Goal: Use online tool/utility

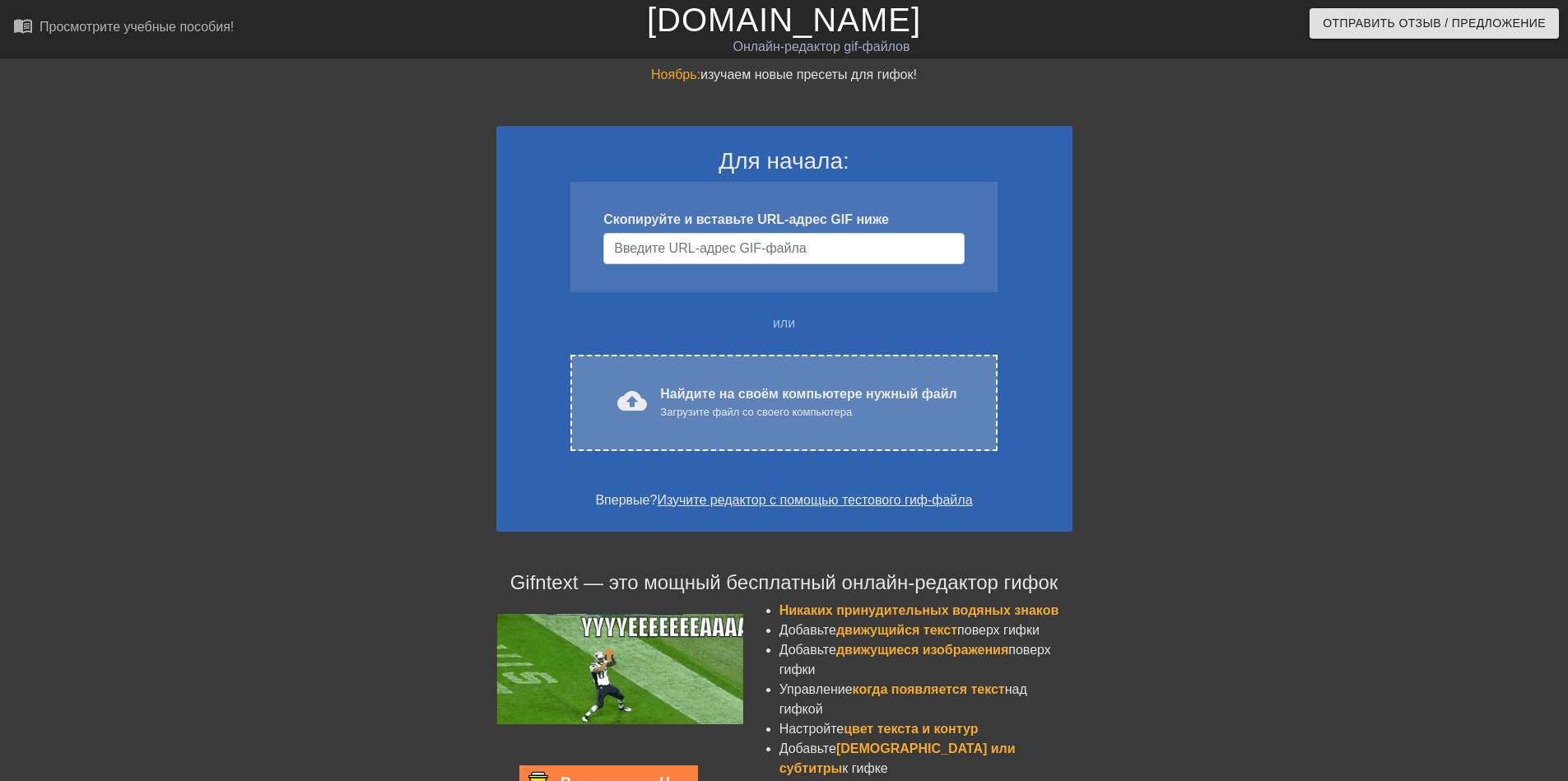
click at [729, 398] on ya-tr-span "Найдите на своём компьютере нужный файл" at bounding box center [808, 393] width 296 height 14
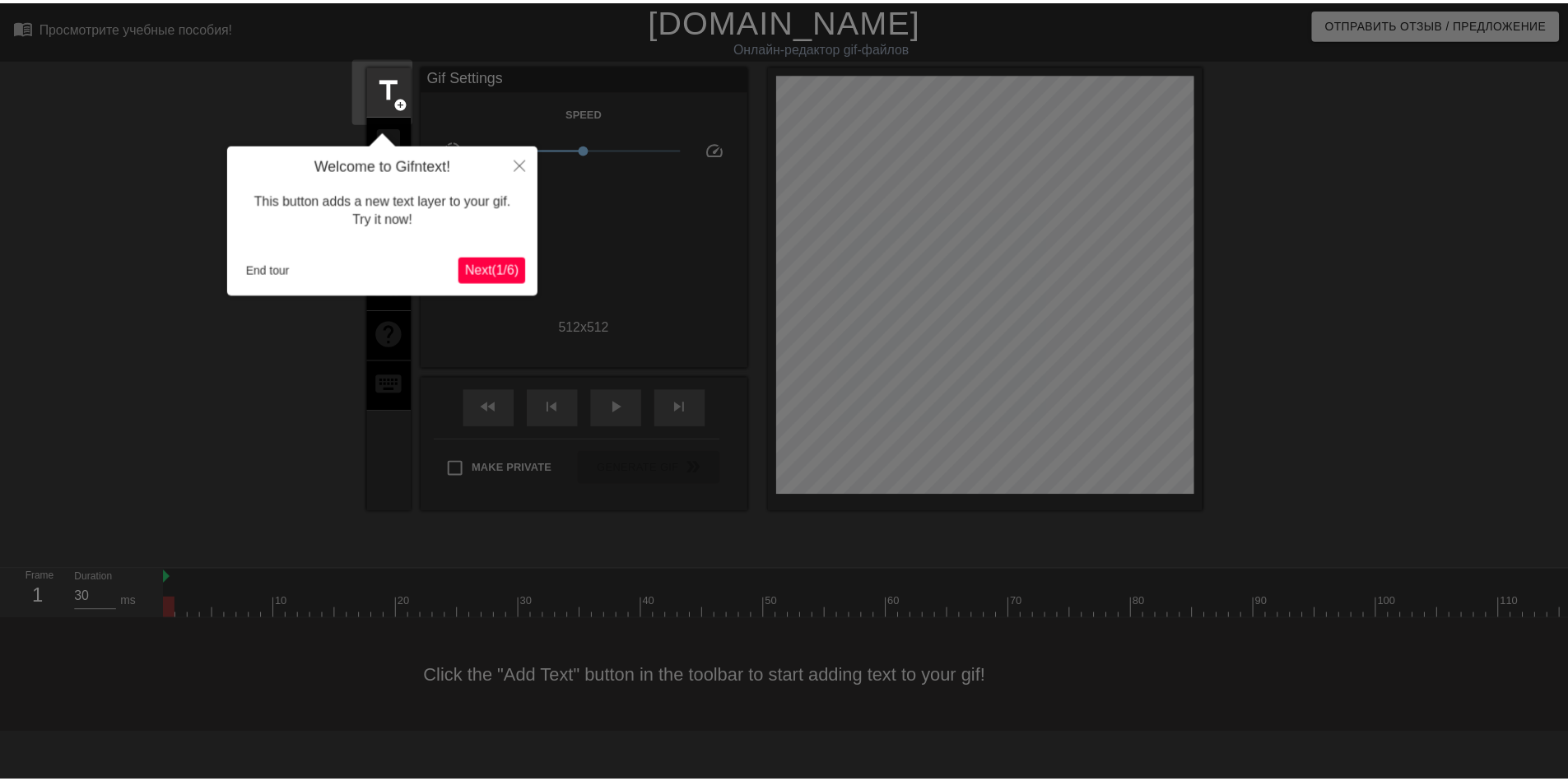
scroll to position [40, 0]
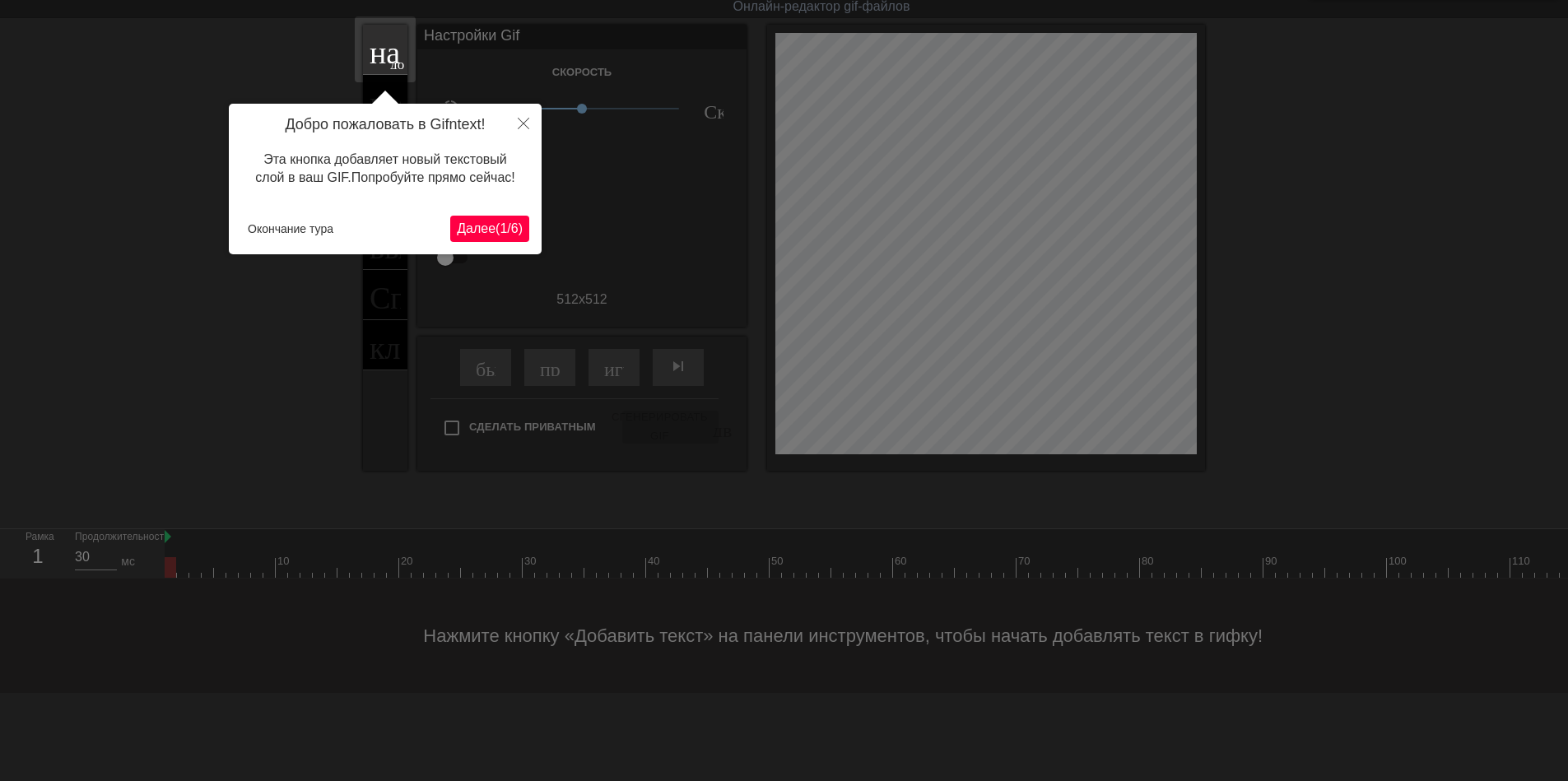
click at [495, 233] on ya-tr-span "(" at bounding box center [497, 228] width 4 height 14
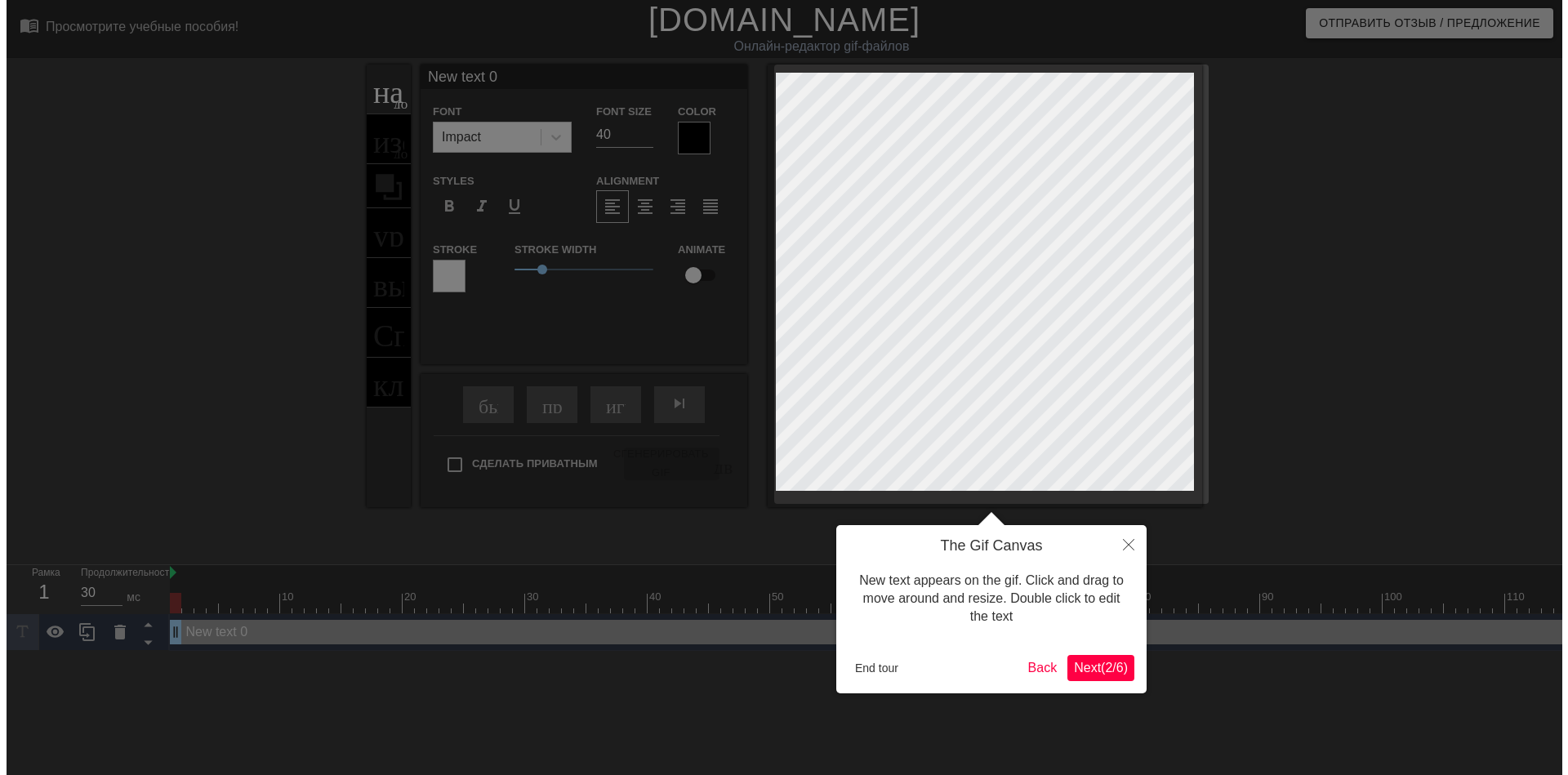
scroll to position [0, 0]
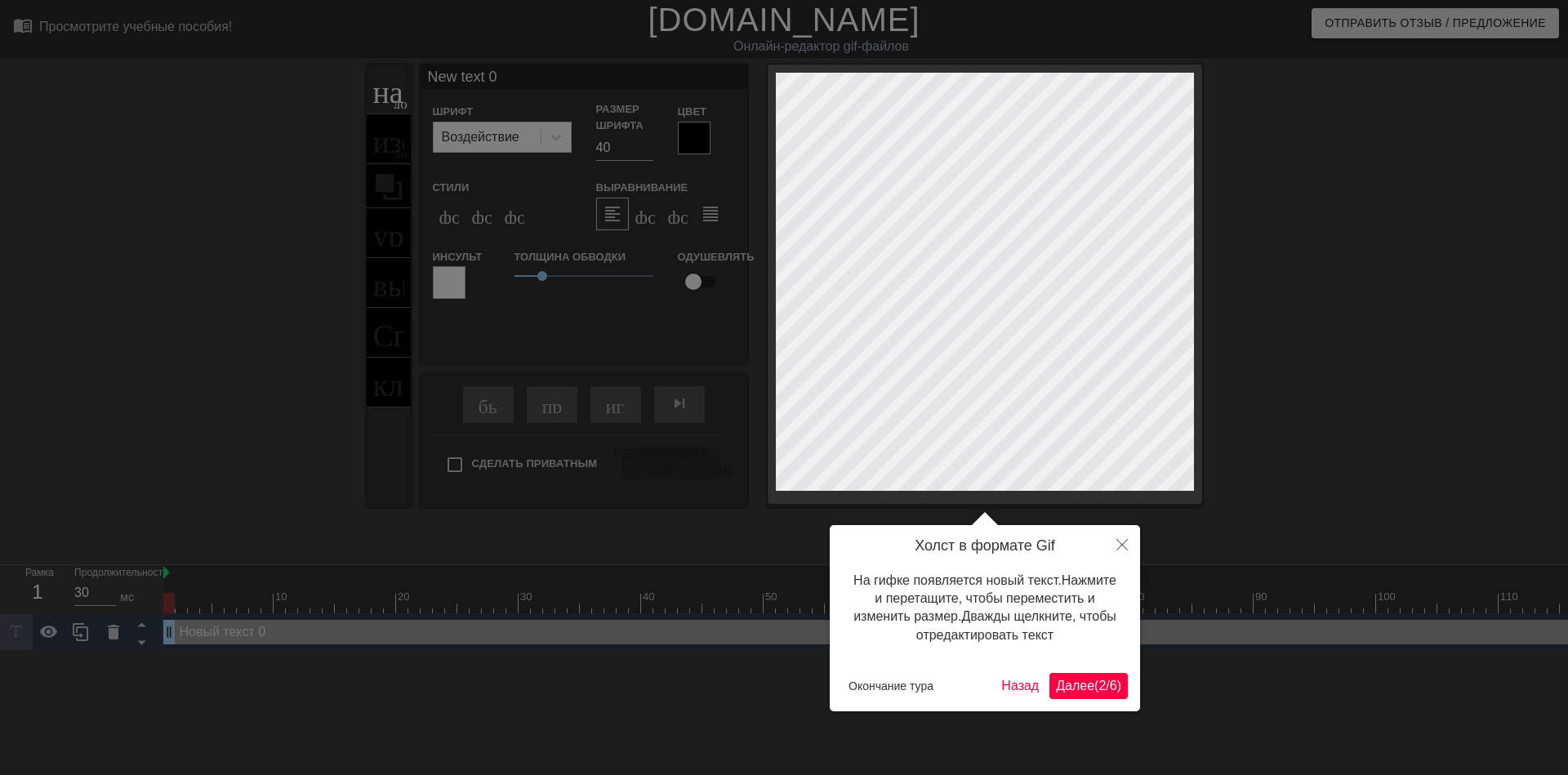
click at [1061, 692] on ya-tr-span "Далее" at bounding box center [1075, 685] width 39 height 14
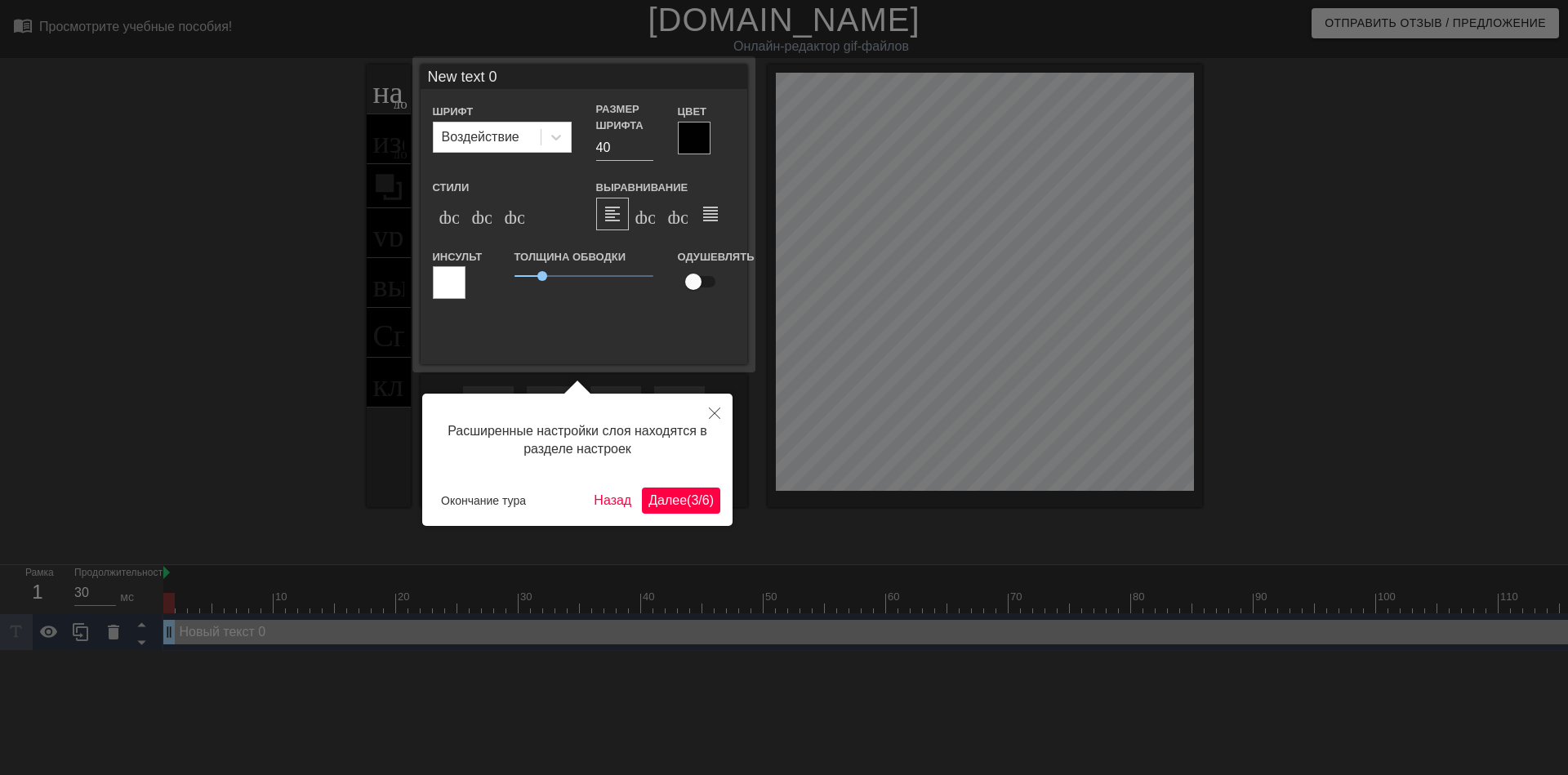
click at [667, 502] on ya-tr-span "Далее" at bounding box center [668, 500] width 39 height 14
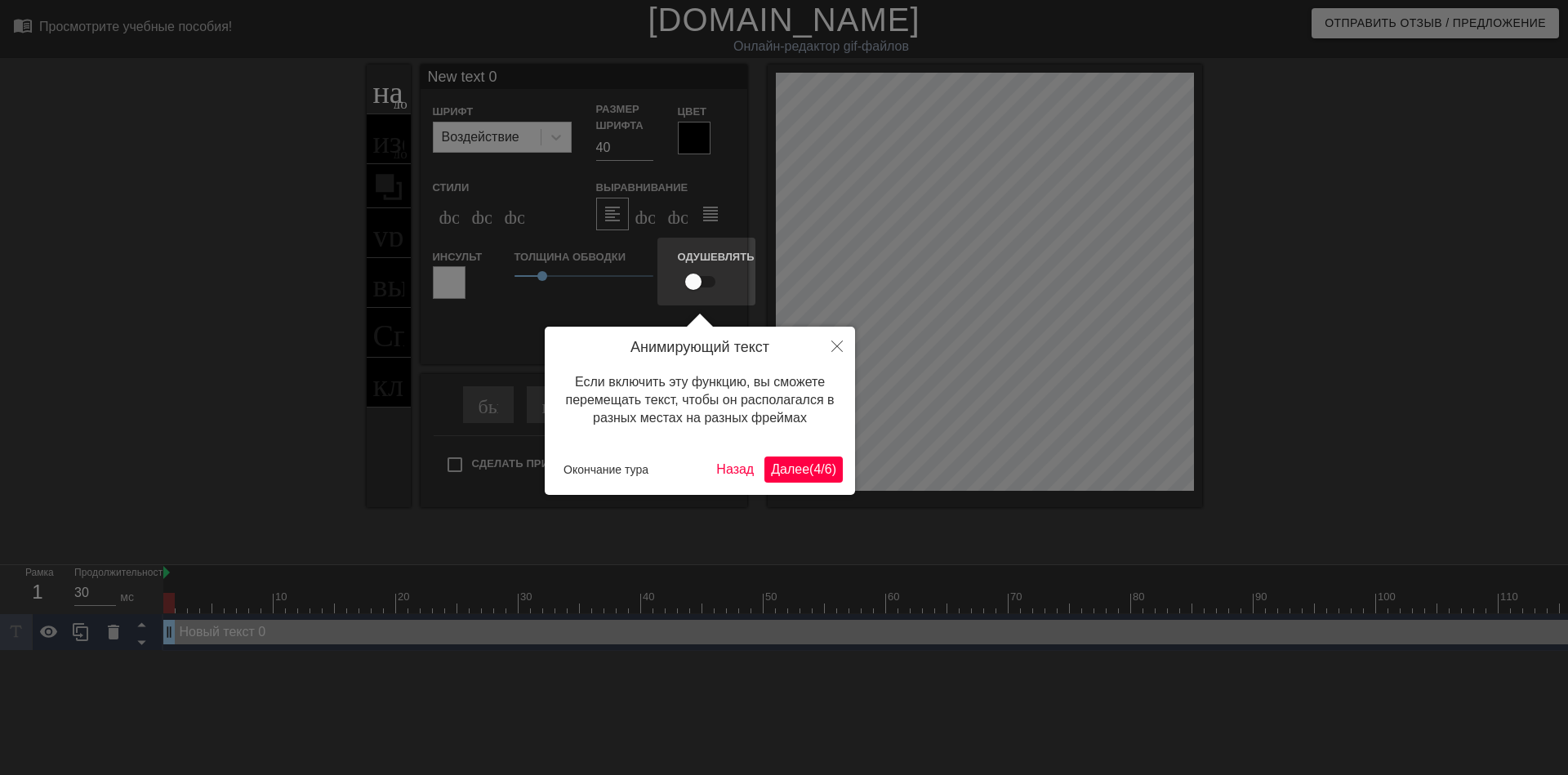
click at [802, 475] on ya-tr-span "Далее" at bounding box center [791, 468] width 39 height 14
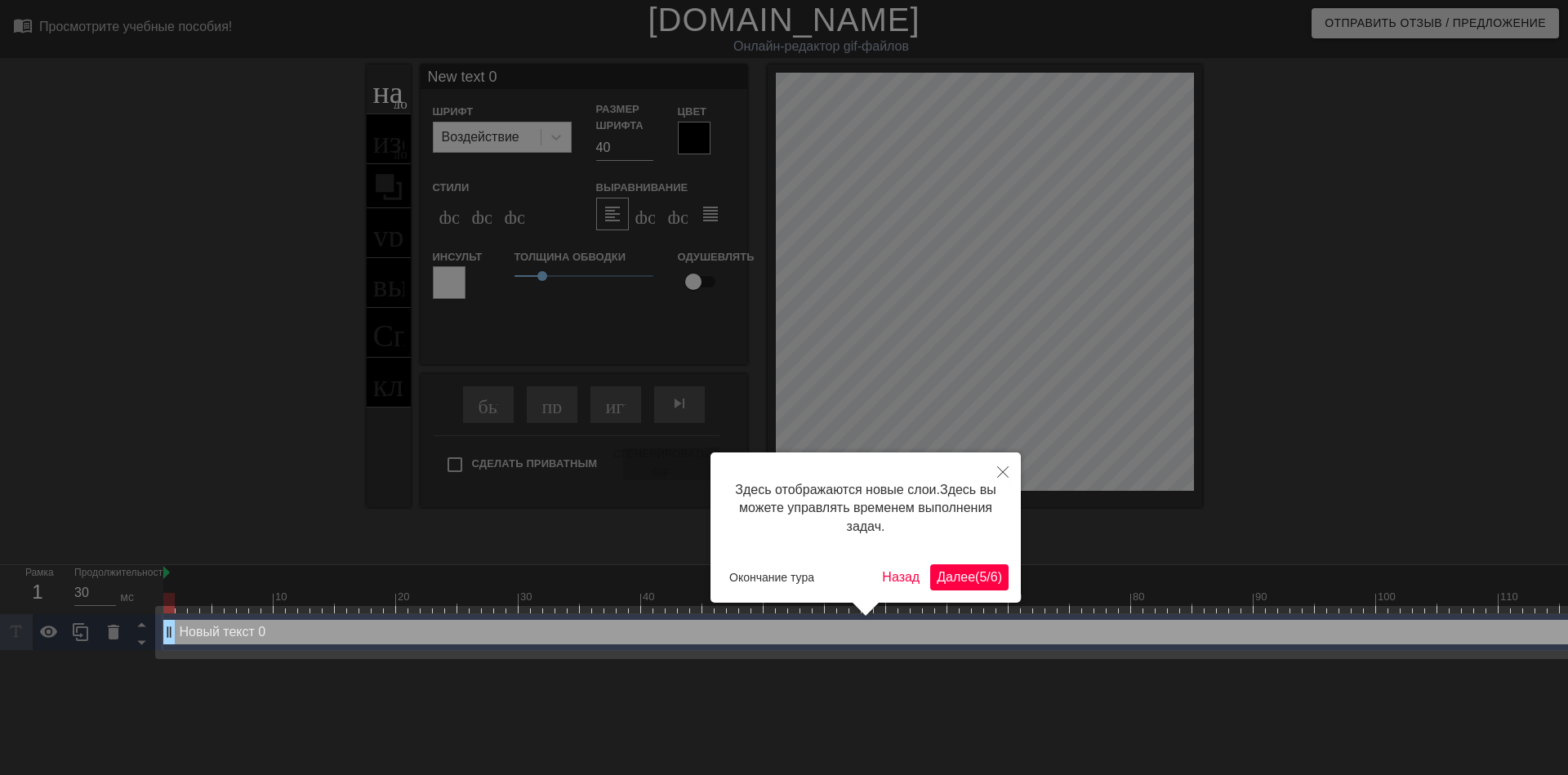
click at [952, 570] on ya-tr-span "Далее" at bounding box center [957, 576] width 39 height 14
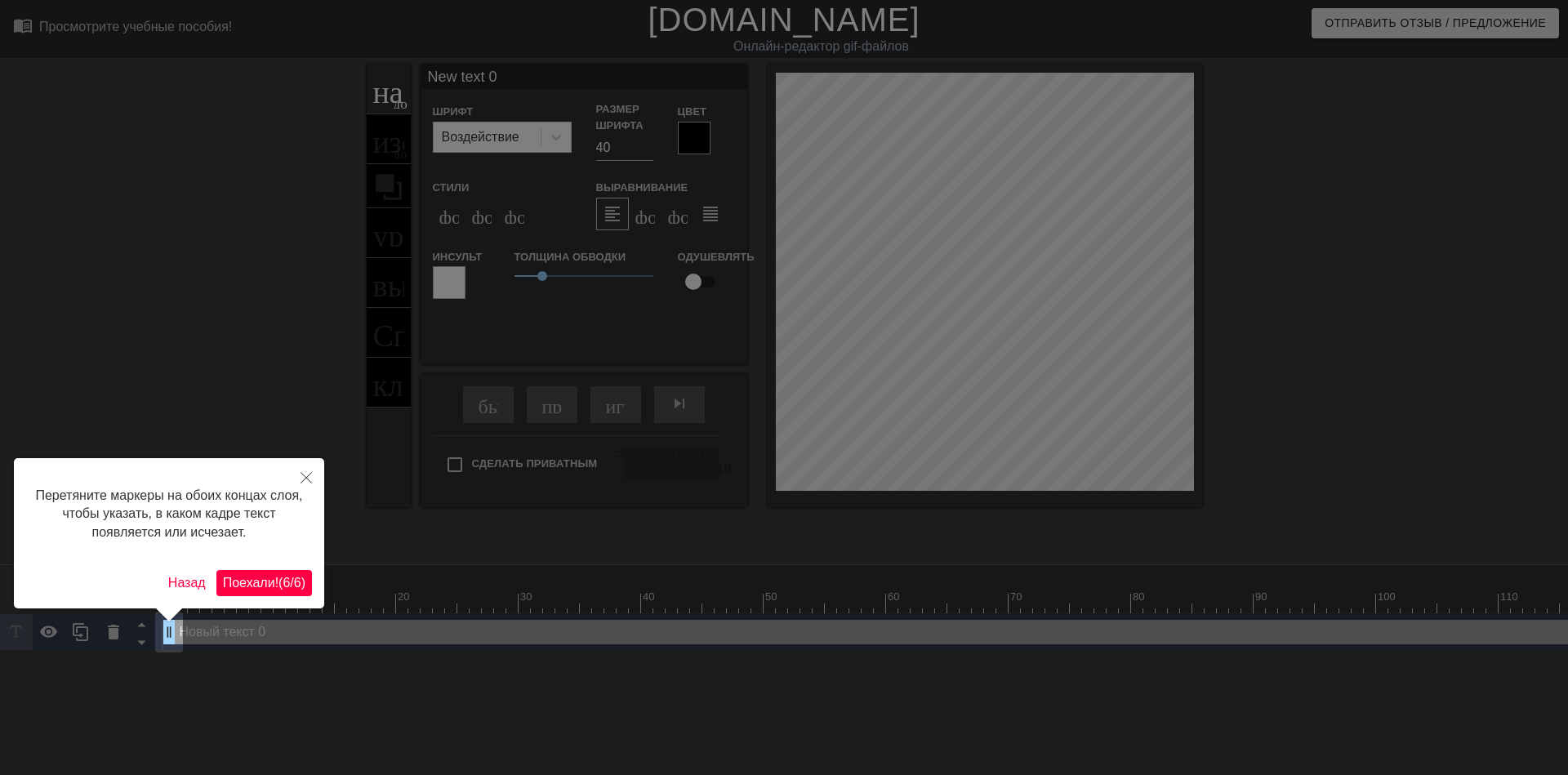
click at [262, 575] on ya-tr-span "Поехали!" at bounding box center [250, 582] width 55 height 14
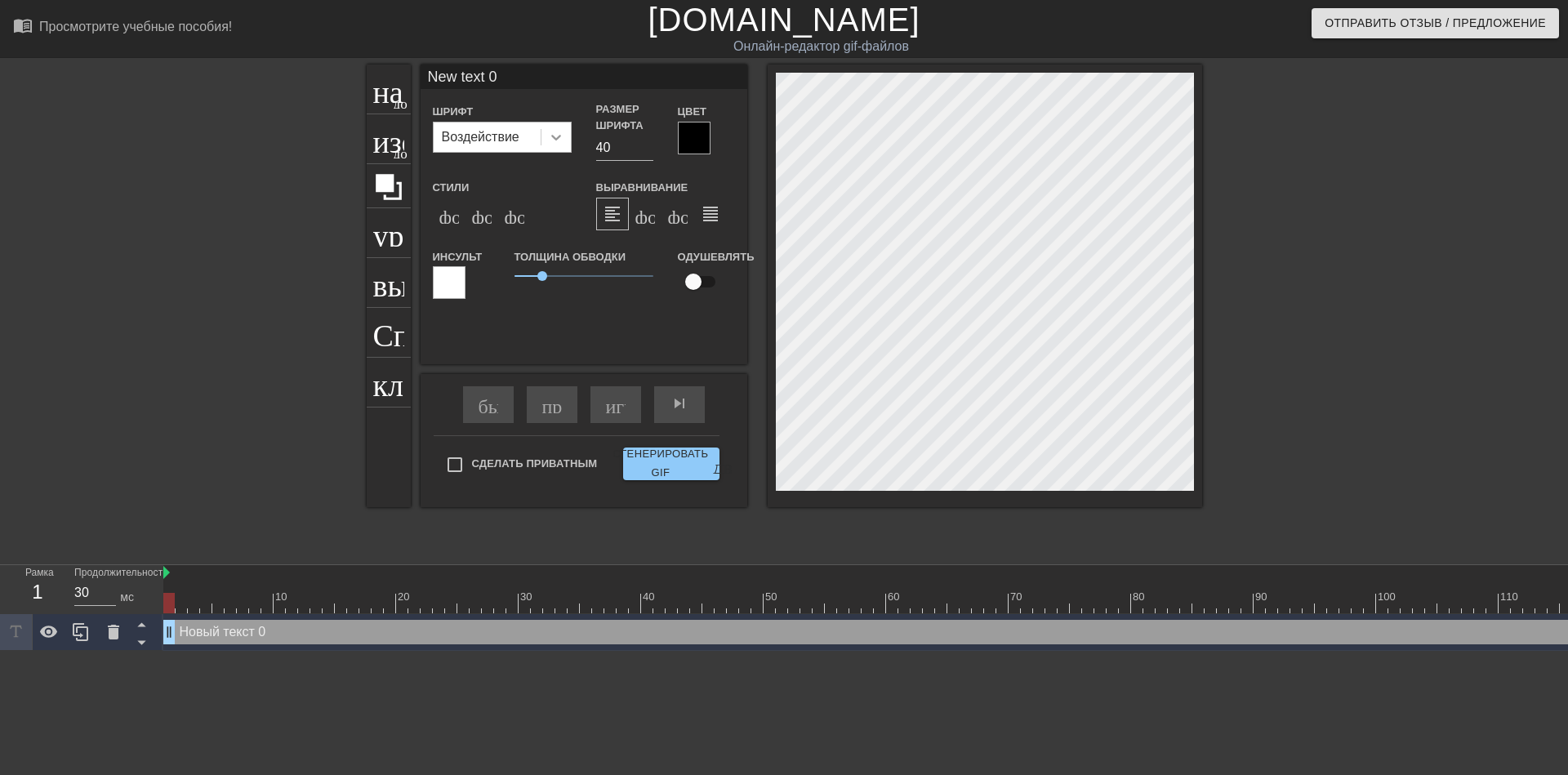
click at [554, 138] on icon at bounding box center [556, 137] width 10 height 6
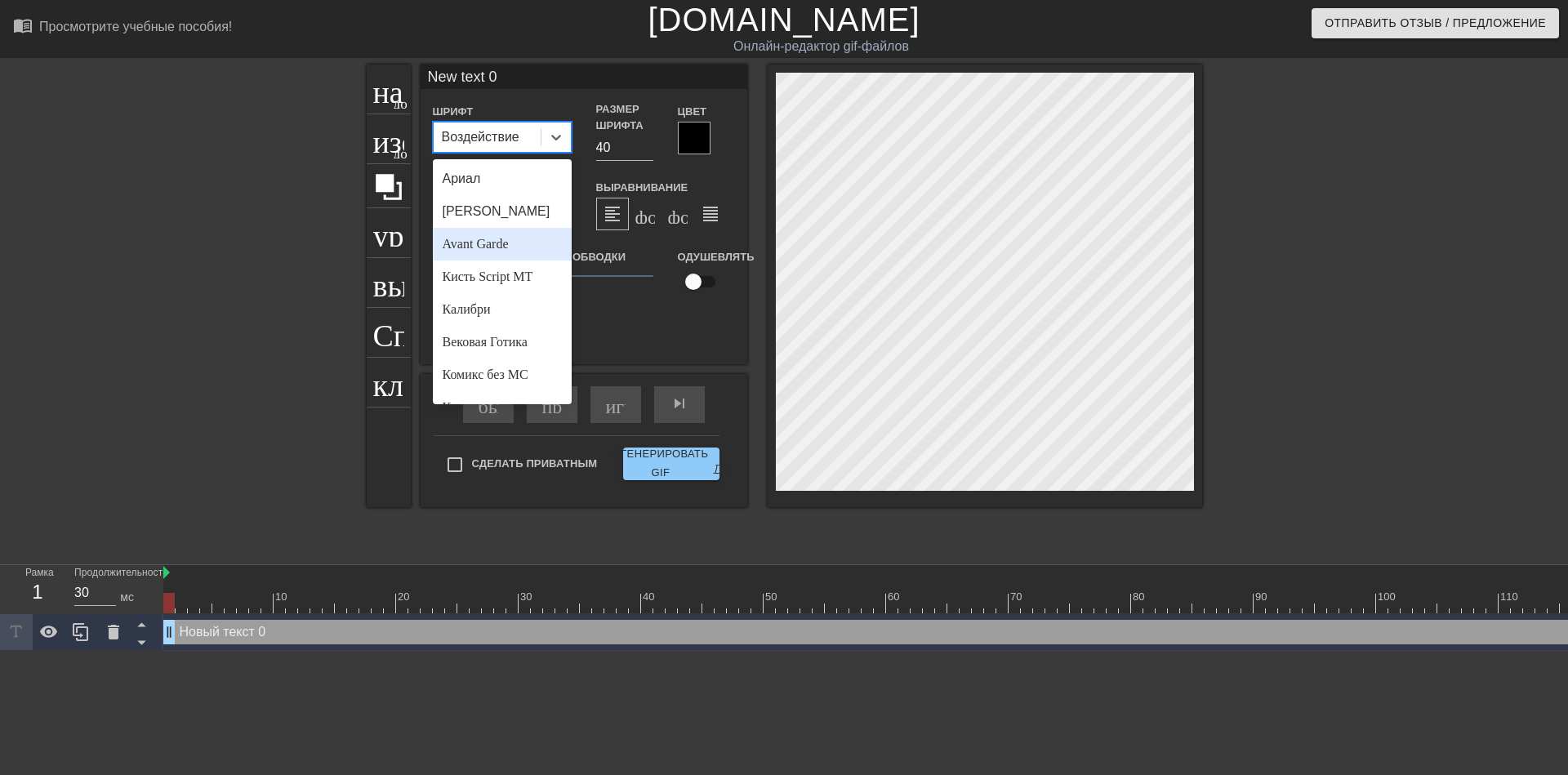
click at [495, 252] on div "Avant Garde" at bounding box center [502, 244] width 139 height 32
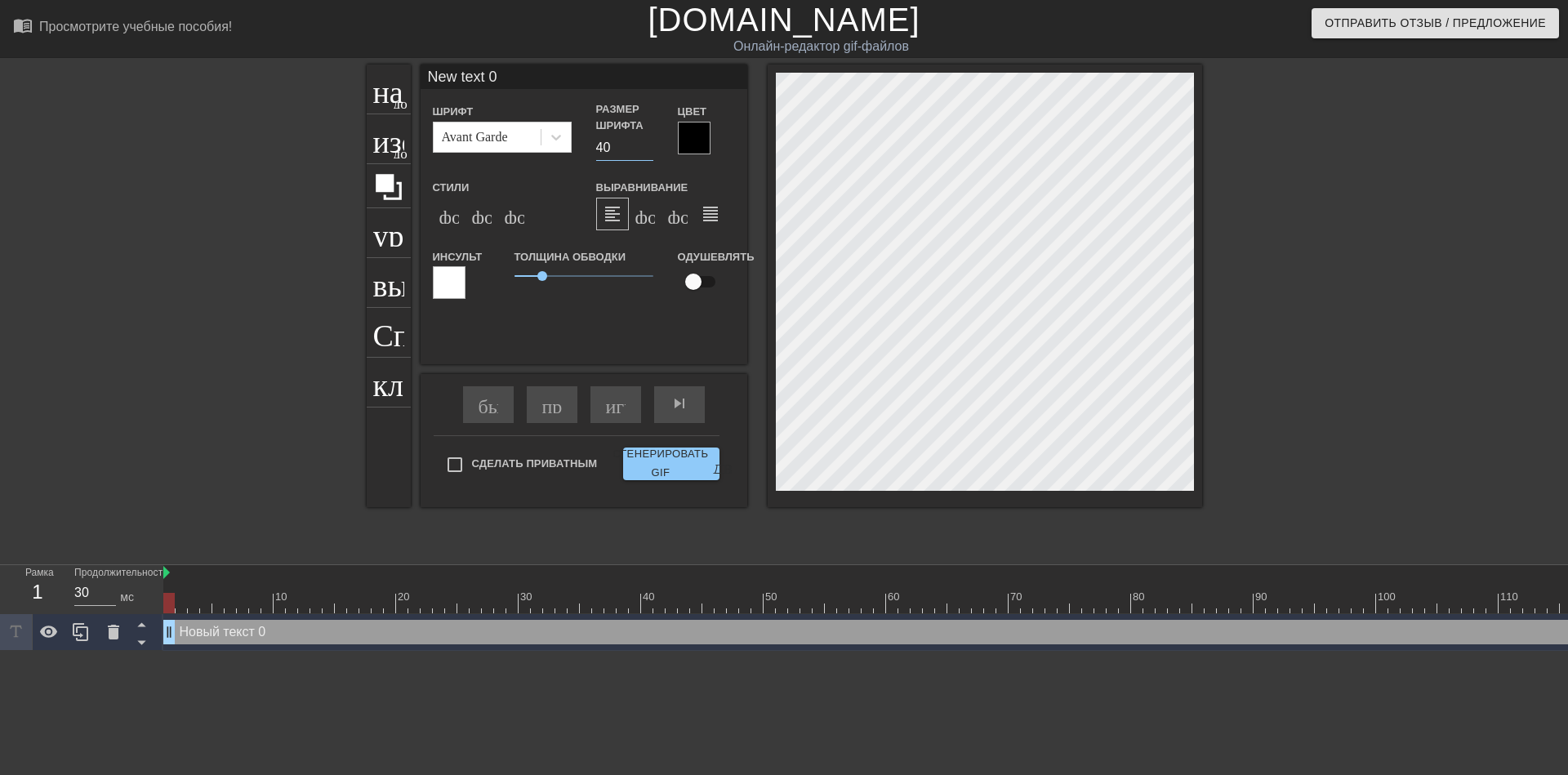
click at [600, 147] on input "40" at bounding box center [625, 147] width 57 height 26
type input "30"
click at [482, 221] on ya-tr-span "формат_italic" at bounding box center [572, 214] width 199 height 19
type input "ew text 0"
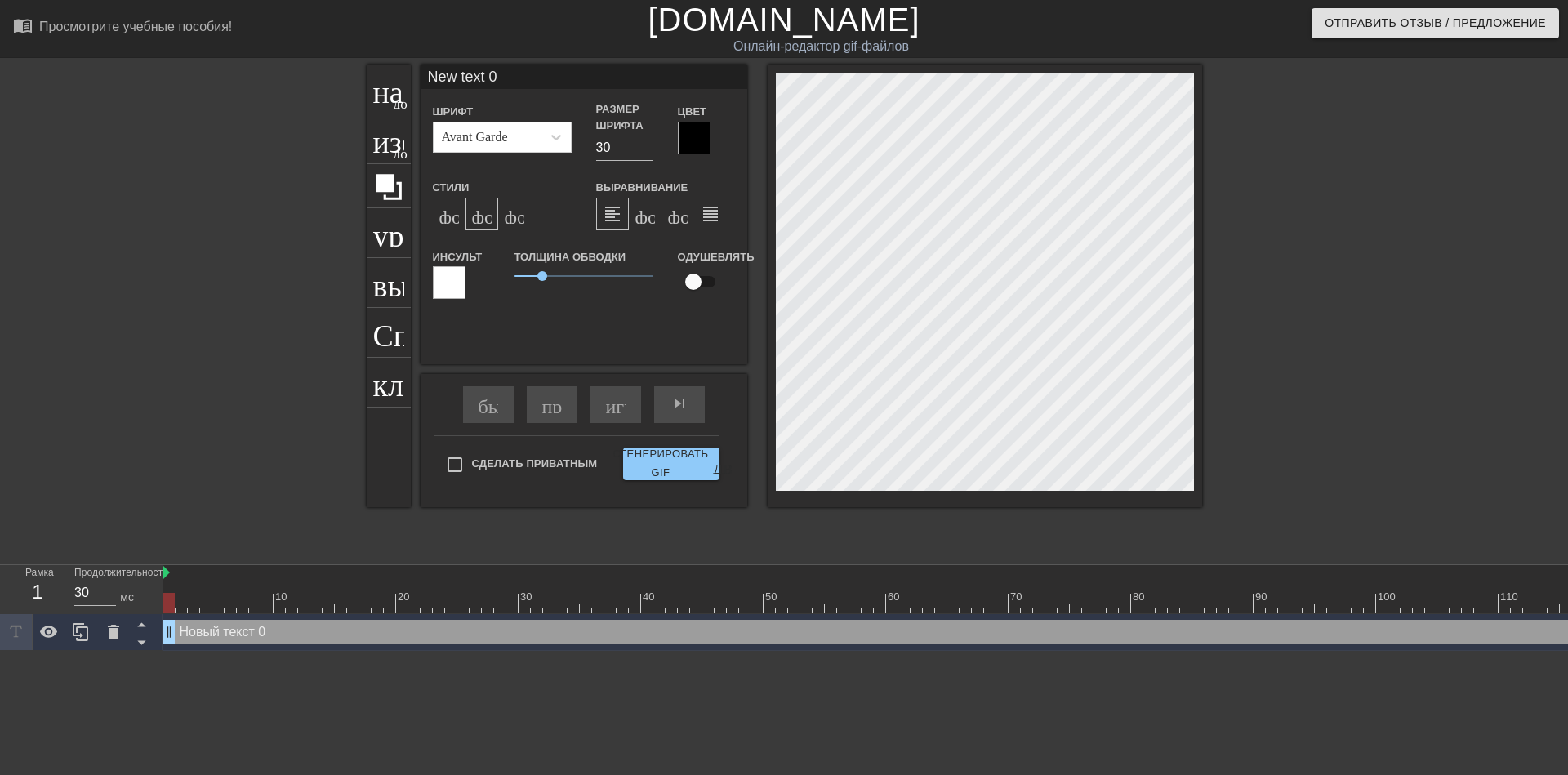
type textarea "ew text 0"
type input "w text 0"
type textarea "w text 0"
type input "text 0"
type textarea "text 0"
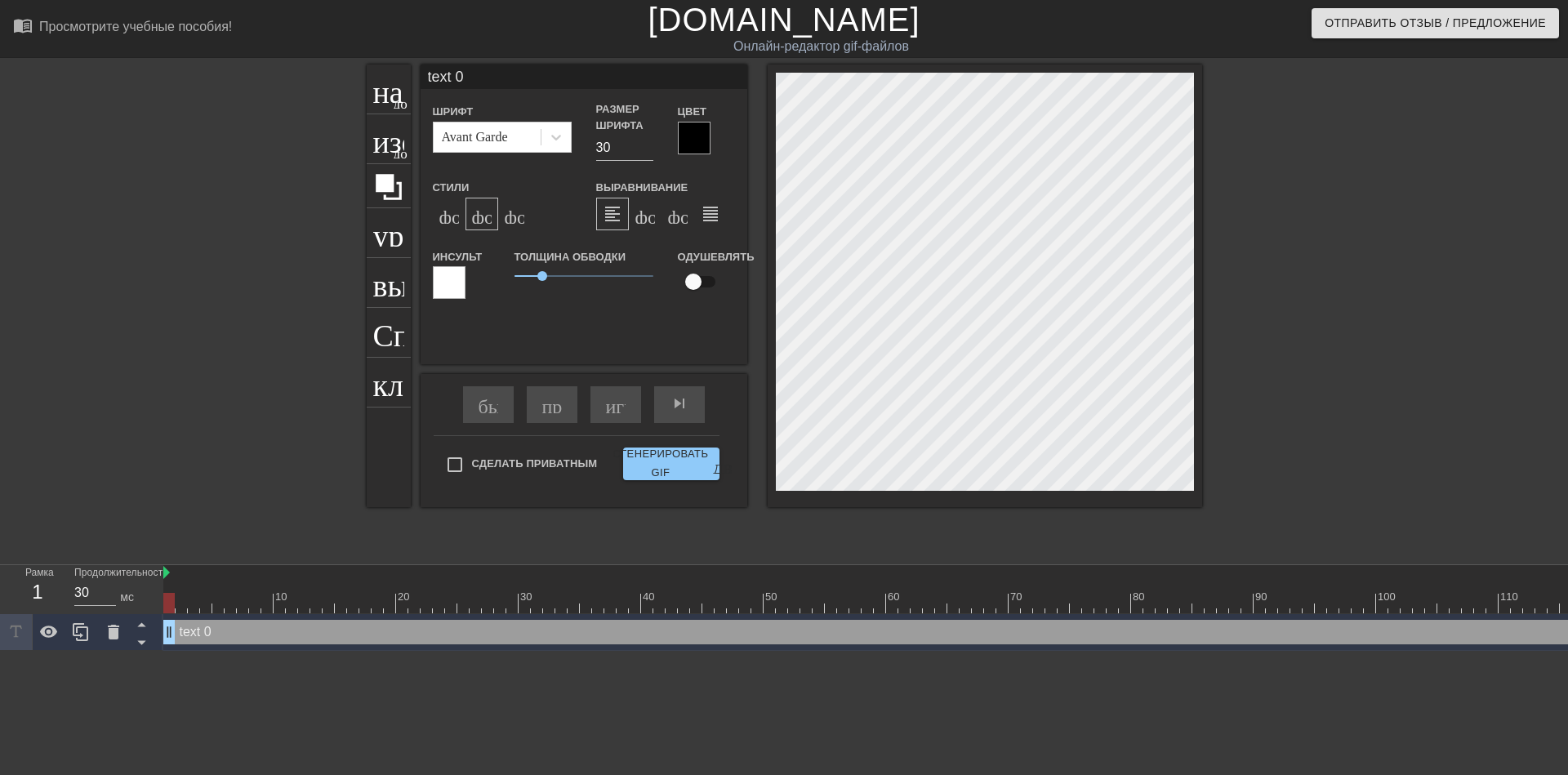
type input "text 0"
type textarea "text 0"
type input "ext 0"
type textarea "ext 0"
type input "xt 0"
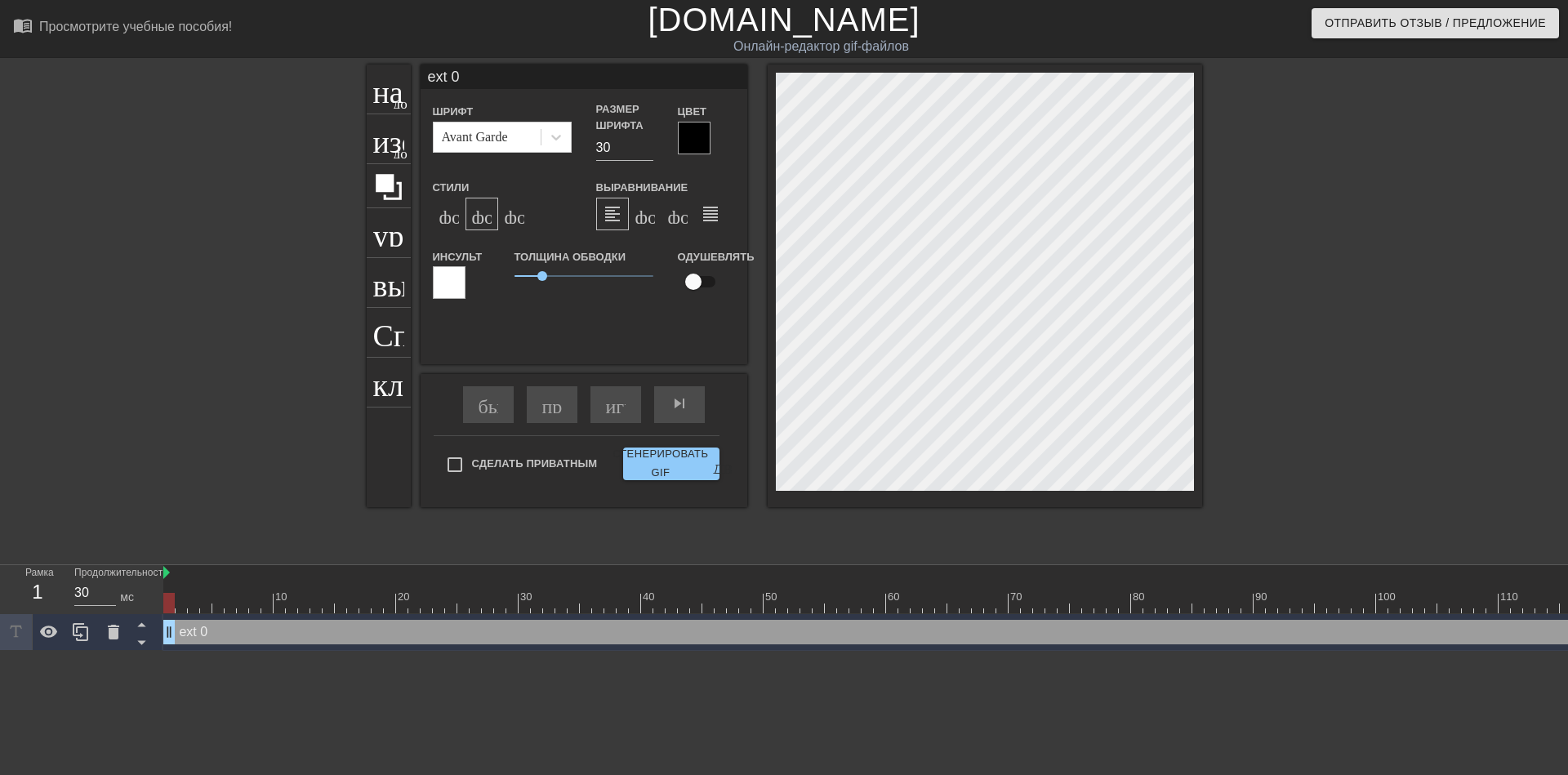
type textarea "xt 0"
type input "t 0"
type textarea "t 0"
type input "0"
type textarea "0"
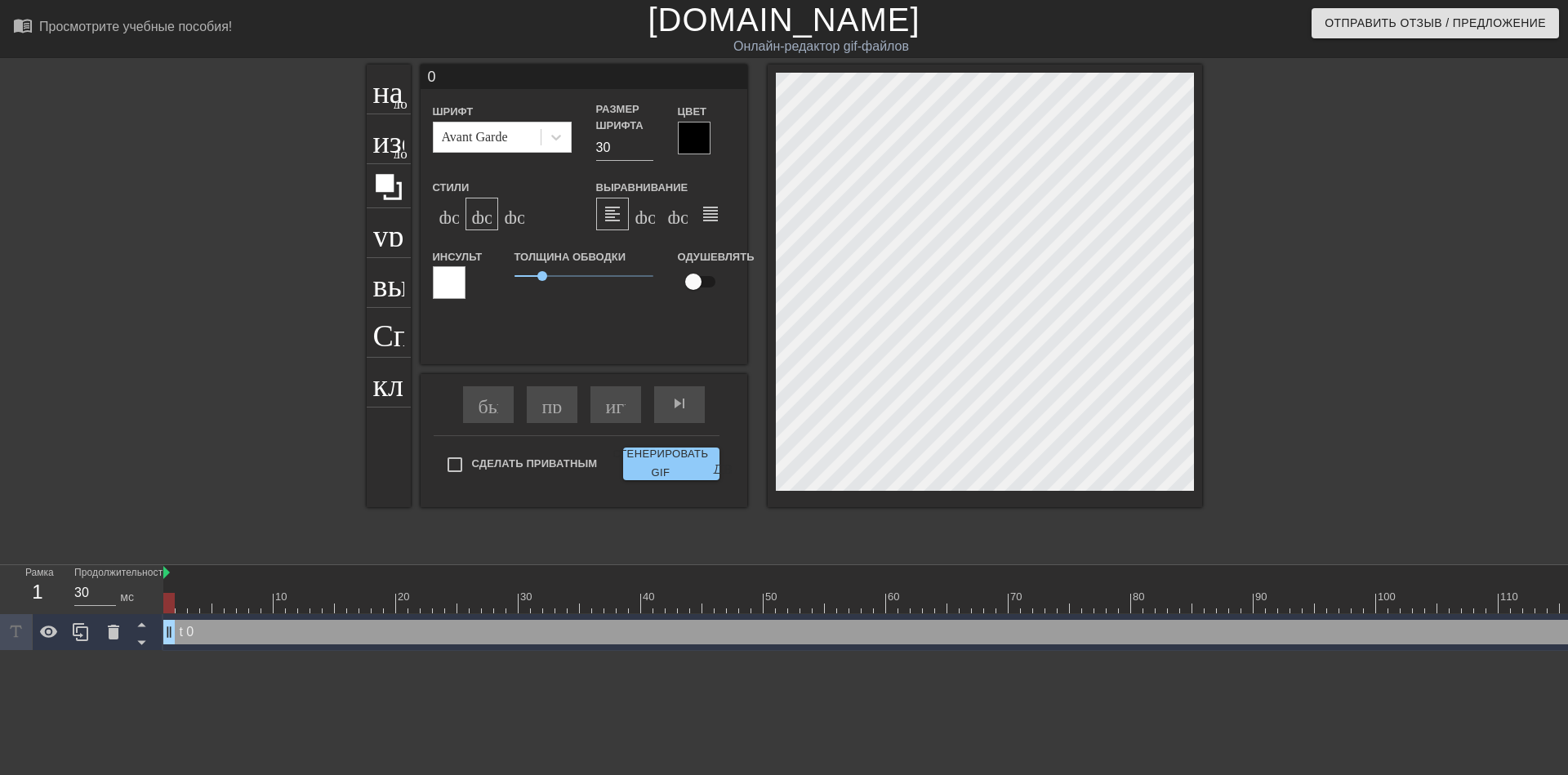
type input "0"
type textarea "0"
type input """
type textarea """
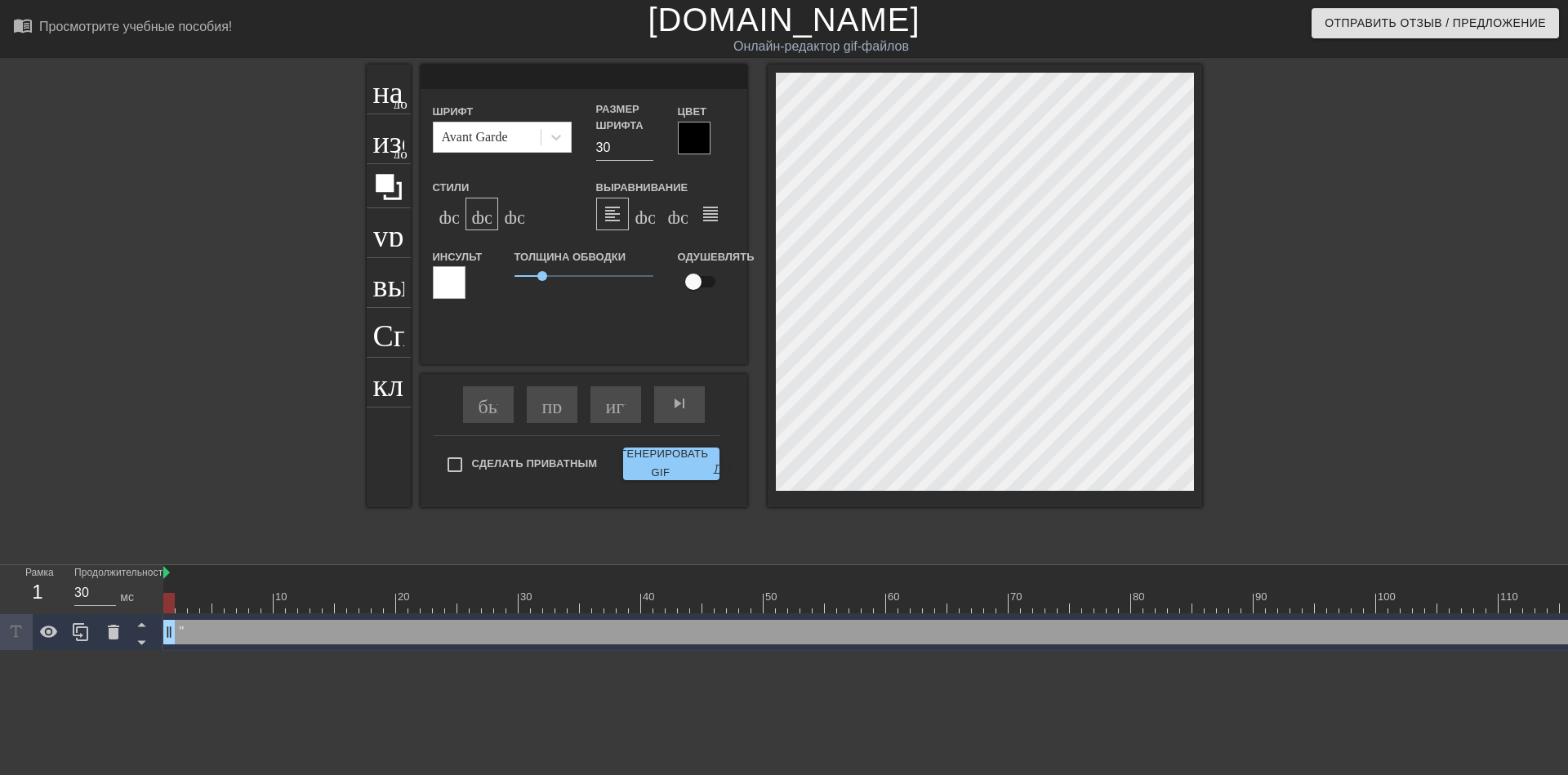
scroll to position [2, 2]
type input "@"
type textarea "@"
type input "@s"
type textarea "@s"
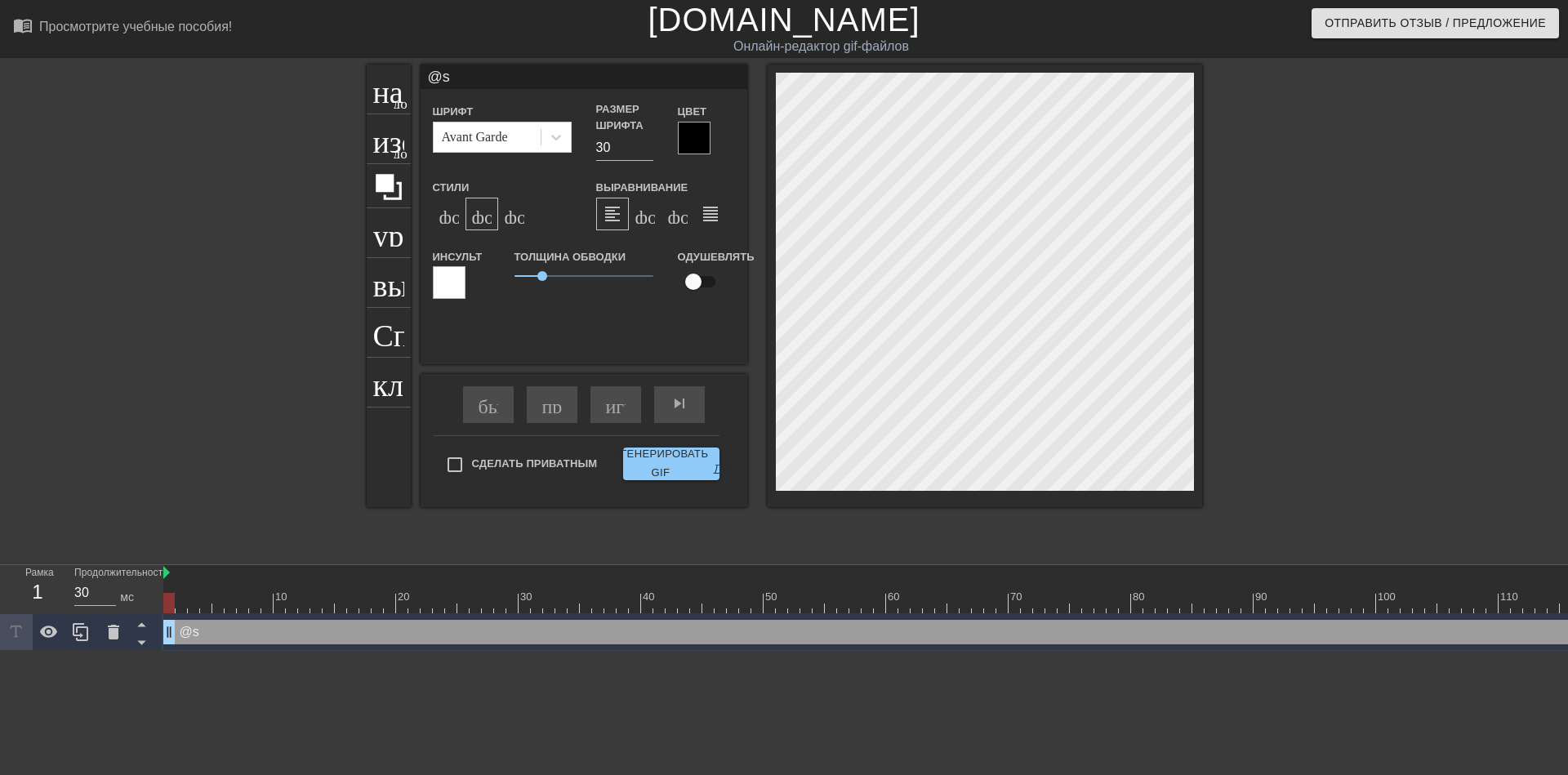
type input "@st"
type textarea "@st"
type input "@sti"
type textarea "@sti"
type input "@stic"
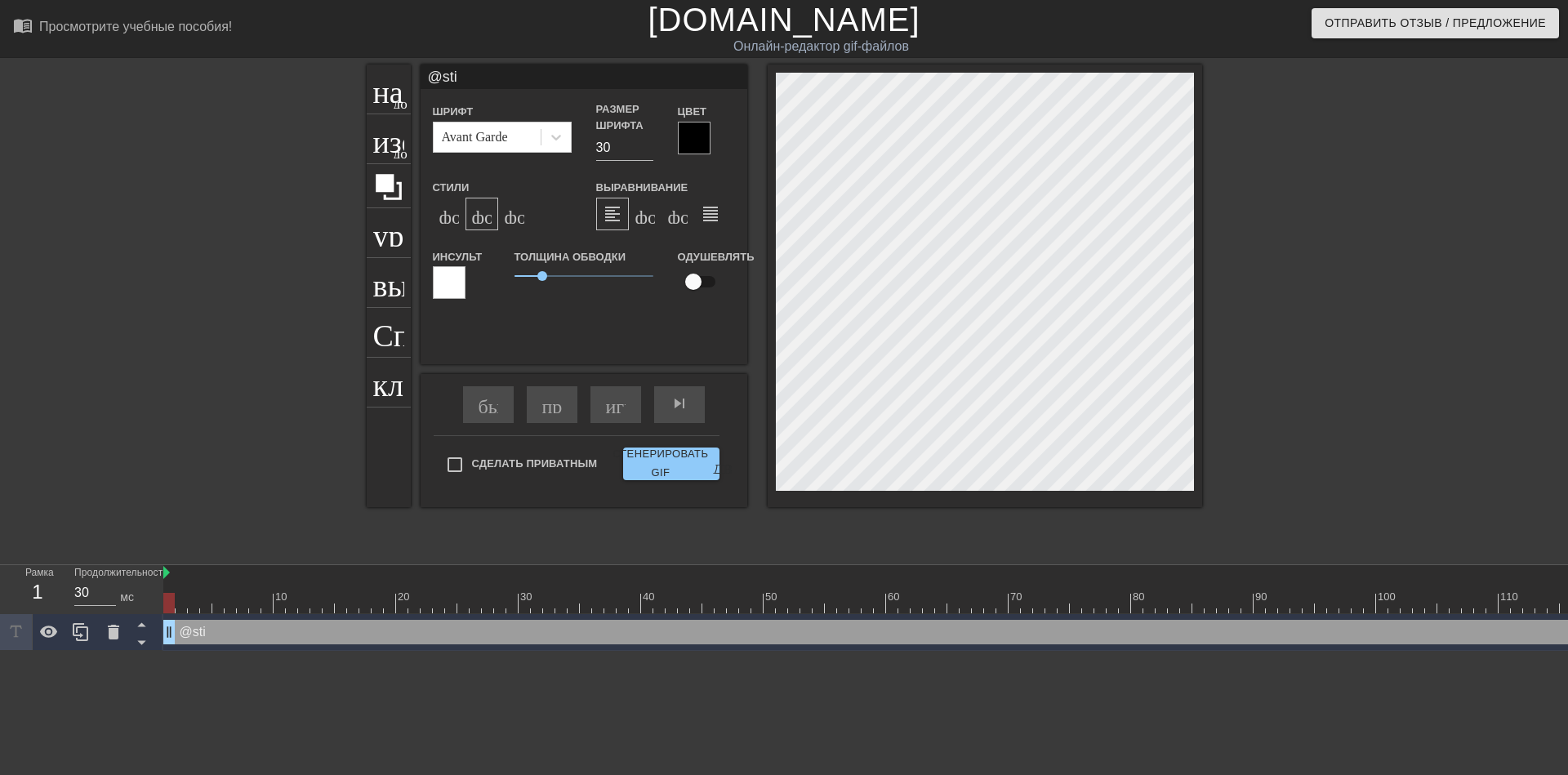
type textarea "@stic"
type input "@stick"
type textarea "@stick"
type input "@sticke"
type textarea "@sticke"
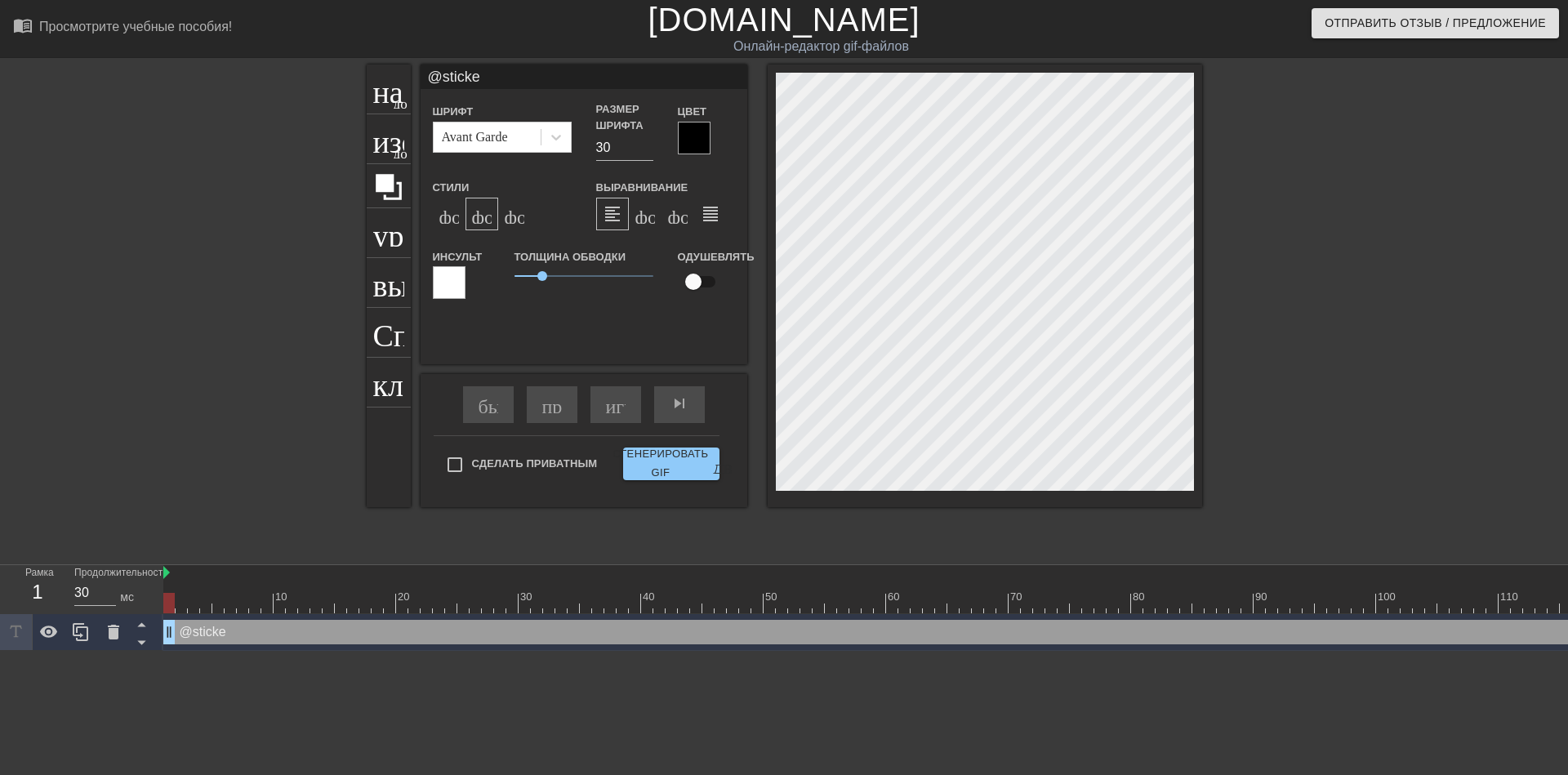
type input "@sticker"
type textarea "@sticker"
type input "@stickerb"
type textarea "@stickerb"
type input "@stickerba"
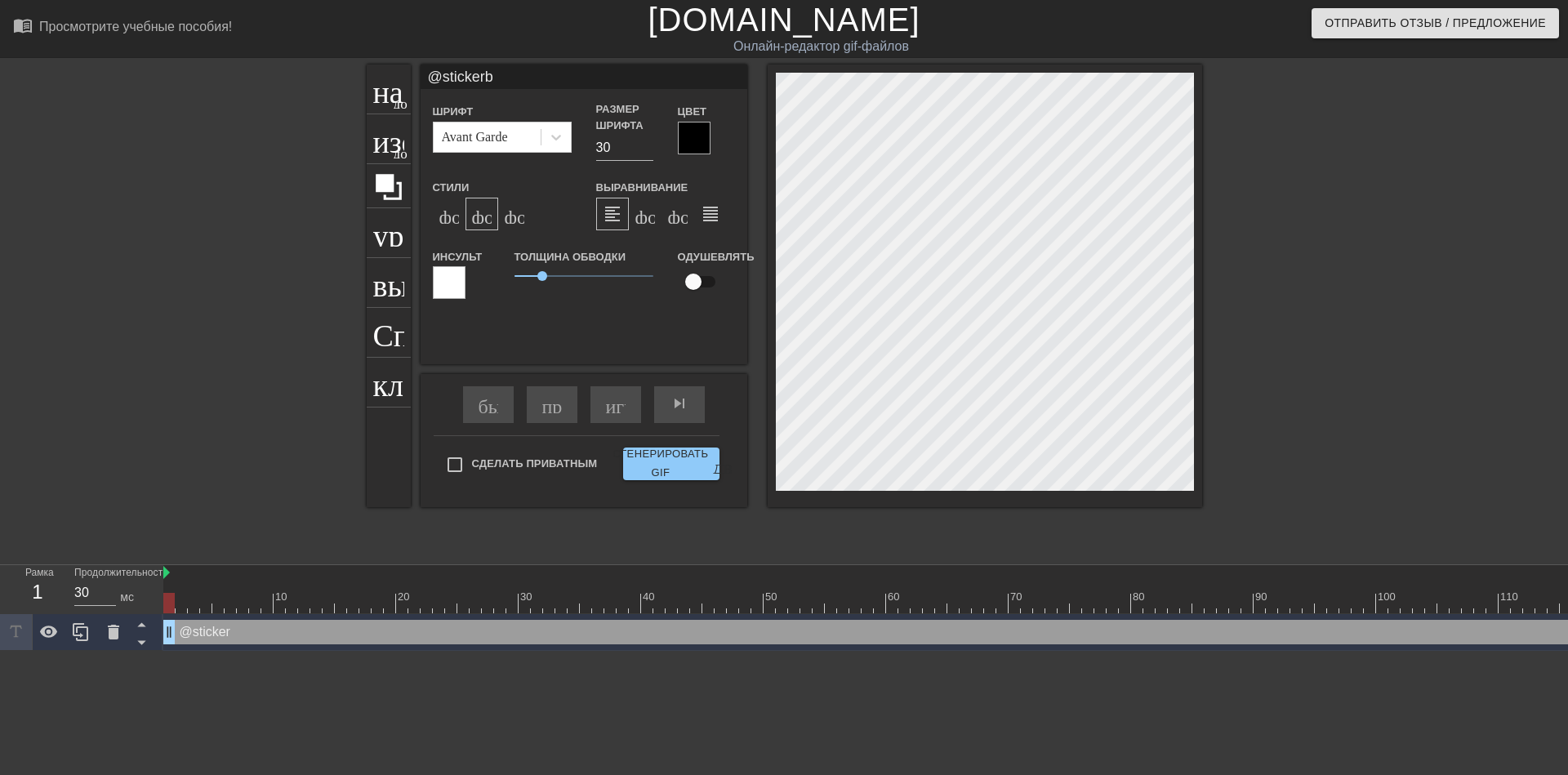
type textarea "@stickerba"
type input "@stickerbas"
type textarea "@stickerbas"
type input "@stickerbase"
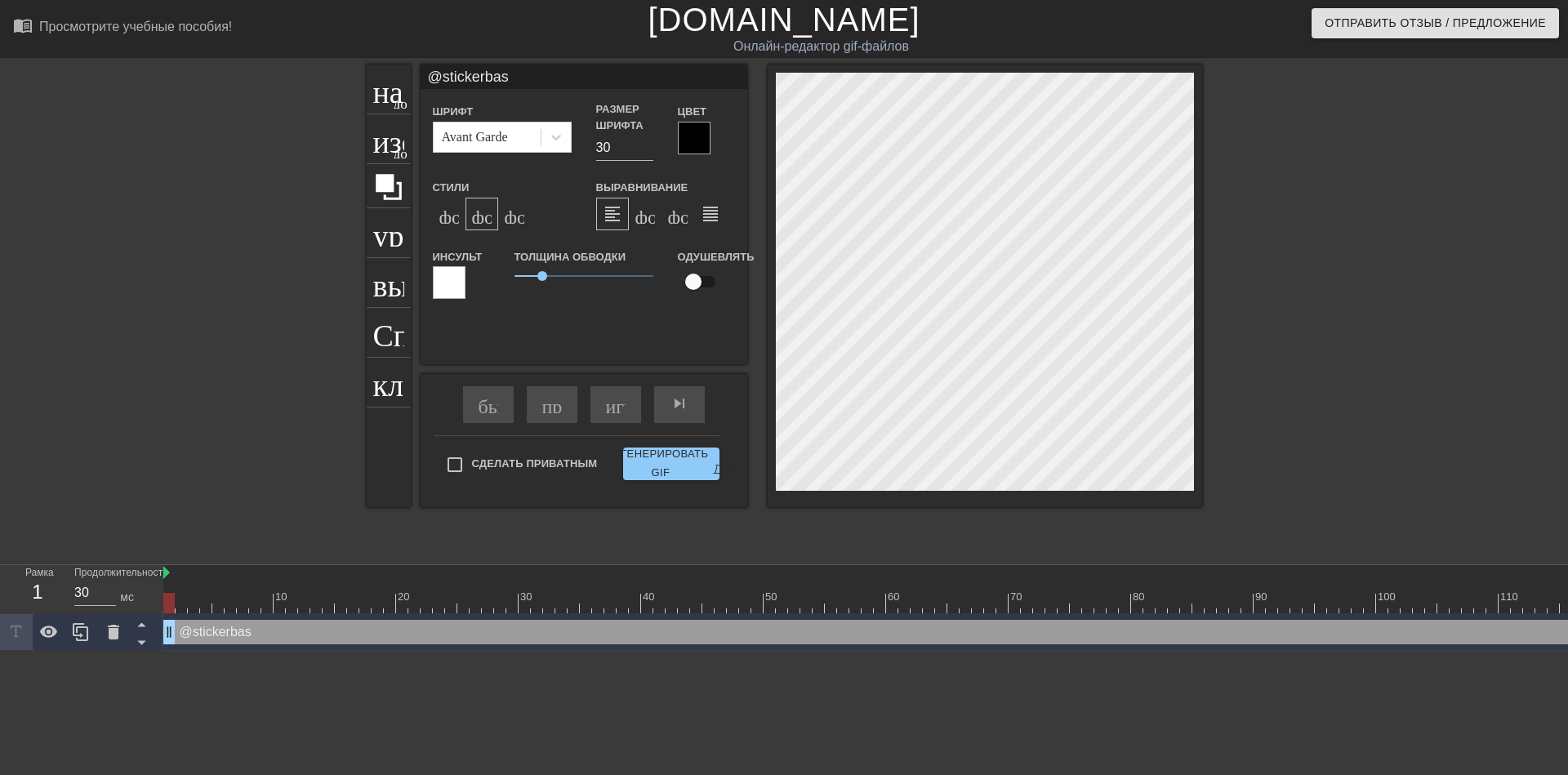
type textarea "@stickerbase"
type input "@stickerbase_"
type textarea "@stickerbase_"
type input "@stickerbase_r"
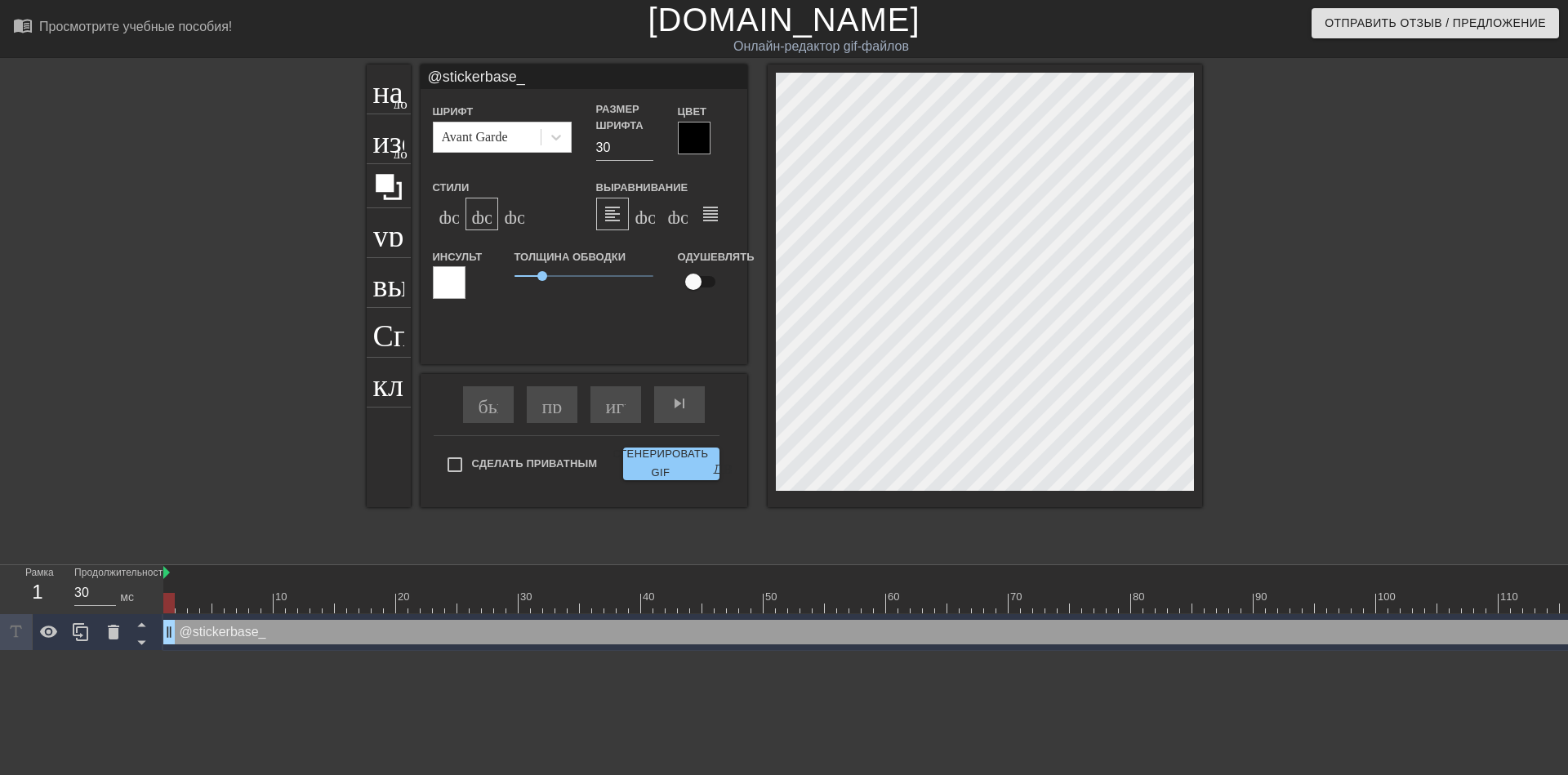
type textarea "@stickerbase_r"
type input "@stickerbase_ru"
type textarea "@stickerbase_ru"
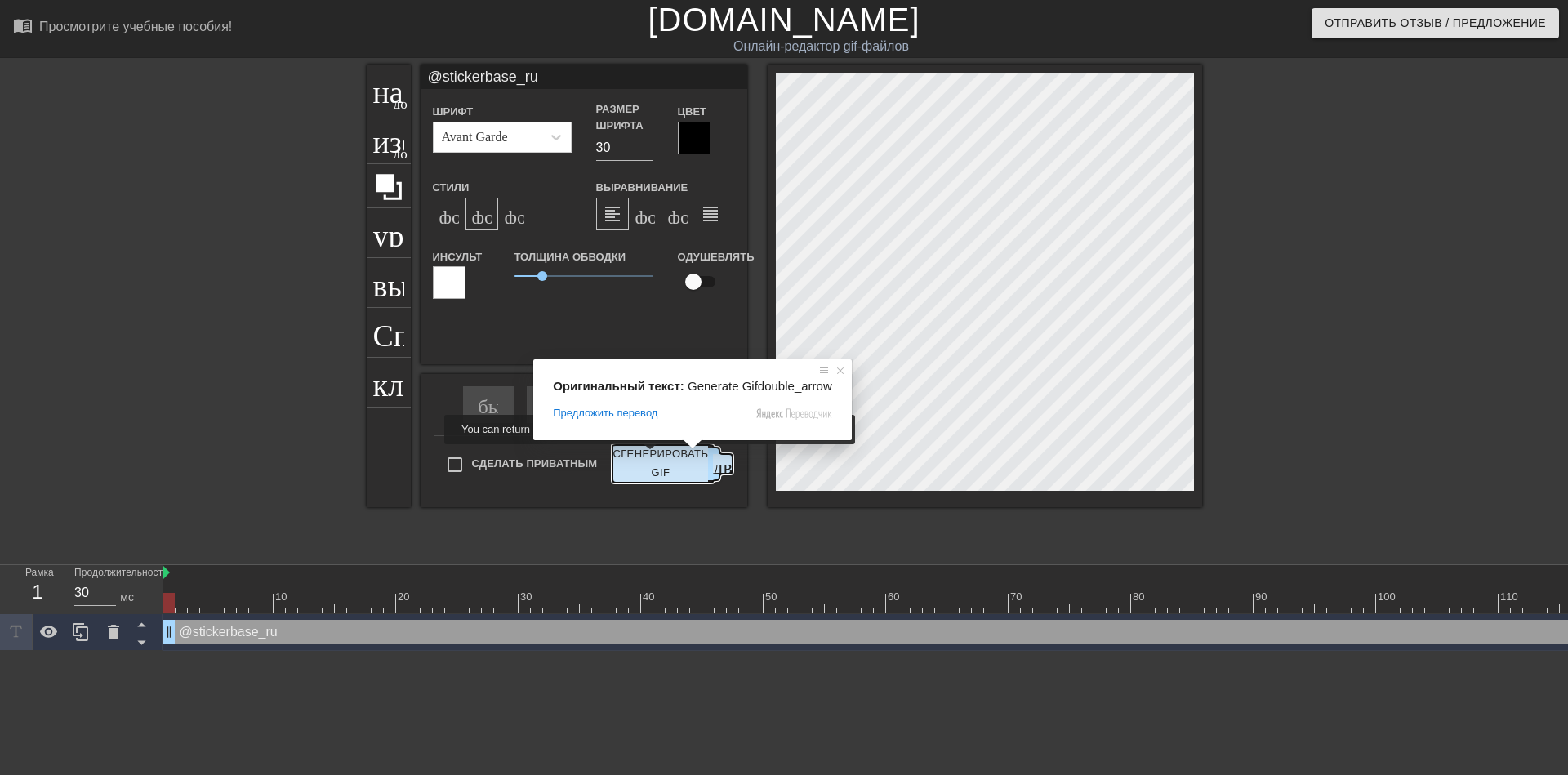
click at [652, 456] on ya-tr-span "Сгенерировать GIF" at bounding box center [660, 464] width 96 height 38
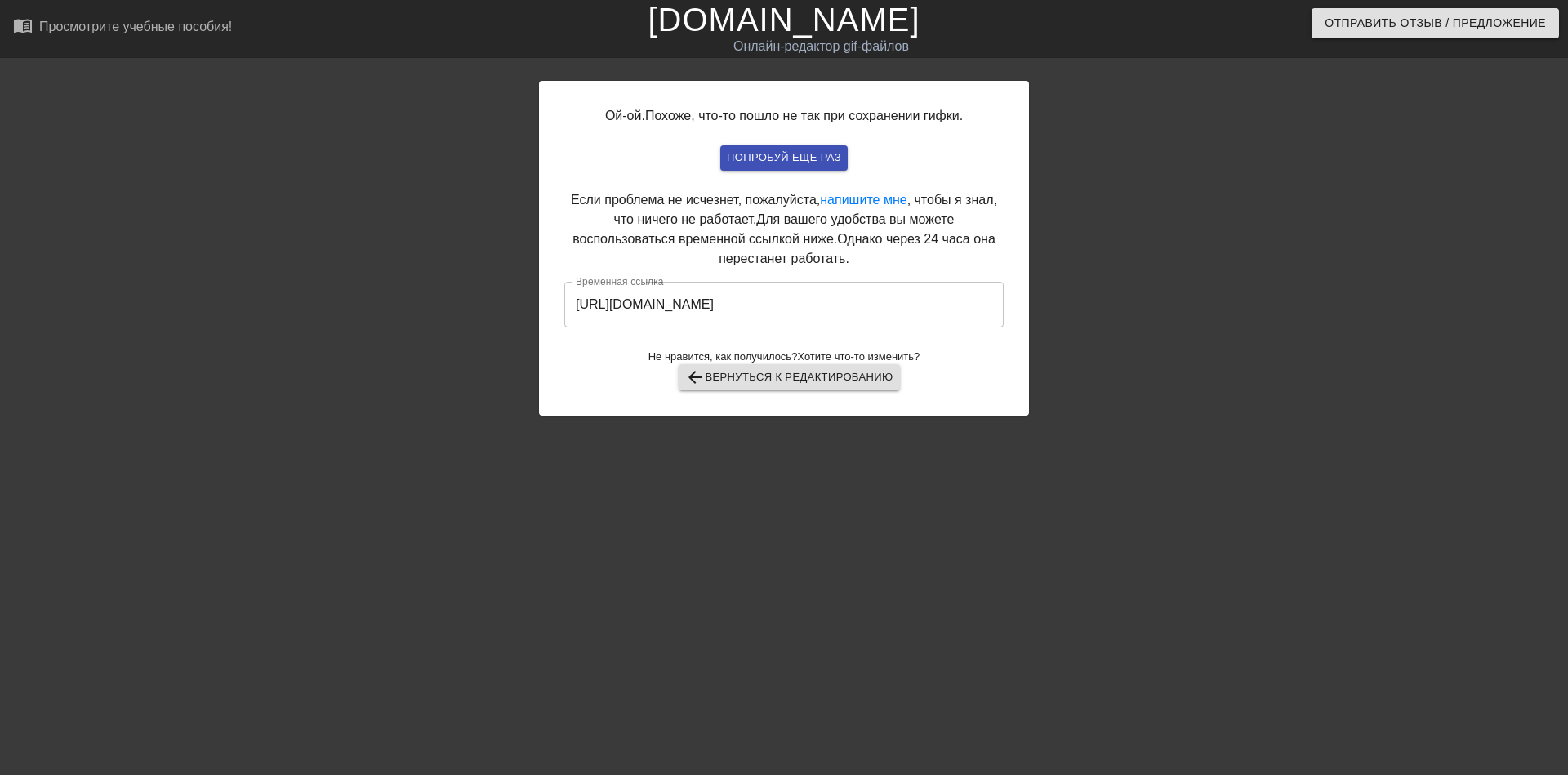
click at [761, 302] on input "[URL][DOMAIN_NAME]" at bounding box center [784, 305] width 439 height 46
